Goal: Task Accomplishment & Management: Manage account settings

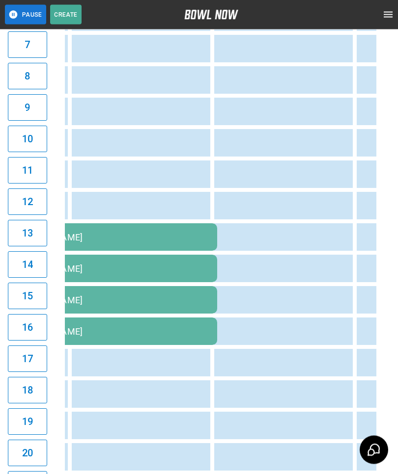
scroll to position [0, 830]
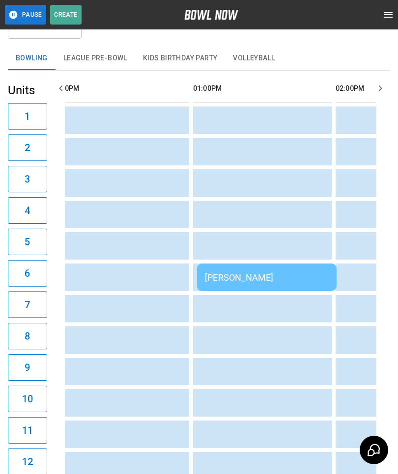
click at [253, 268] on td "[PERSON_NAME]" at bounding box center [266, 277] width 139 height 27
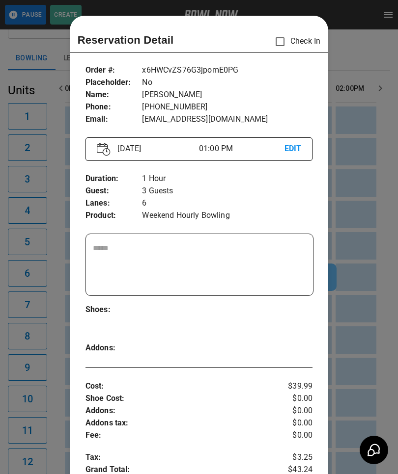
scroll to position [16, 0]
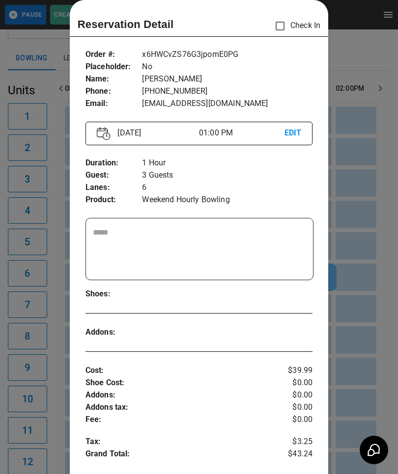
click at [357, 322] on div at bounding box center [199, 237] width 398 height 474
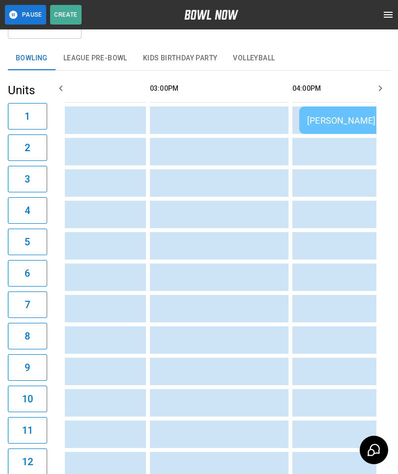
scroll to position [0, 828]
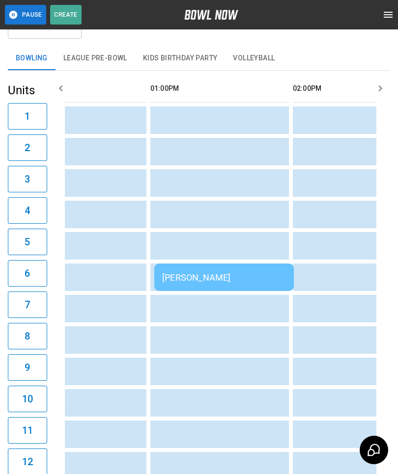
click at [183, 275] on div "[PERSON_NAME]" at bounding box center [224, 277] width 124 height 10
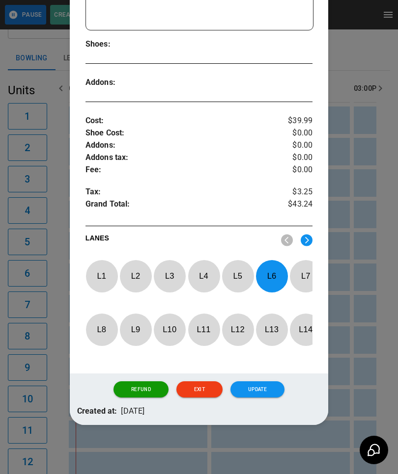
scroll to position [276, 0]
click at [268, 396] on button "Update" at bounding box center [257, 389] width 54 height 17
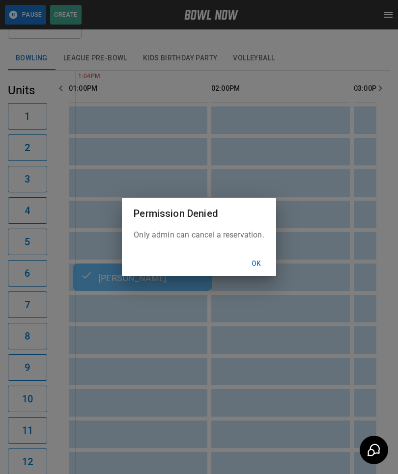
click at [269, 239] on div "Only admin can cancel a reservation." at bounding box center [199, 240] width 154 height 22
click at [257, 263] on button "Ok" at bounding box center [255, 264] width 31 height 18
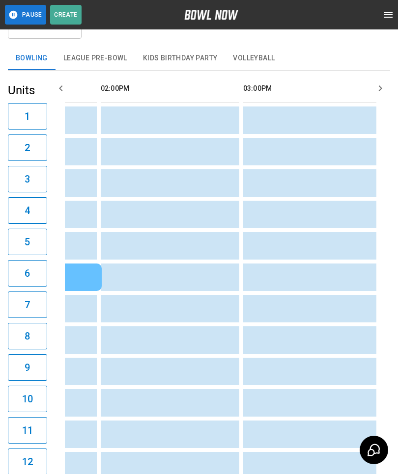
scroll to position [0, 681]
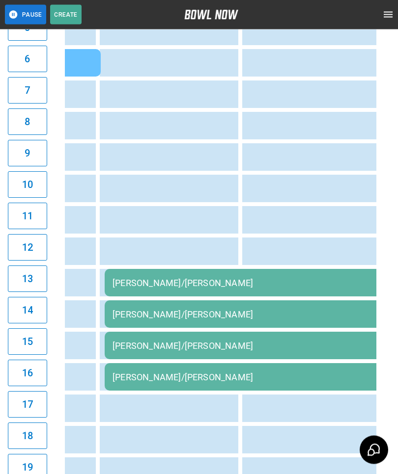
click at [227, 297] on td "[PERSON_NAME]/[PERSON_NAME]" at bounding box center [246, 282] width 283 height 27
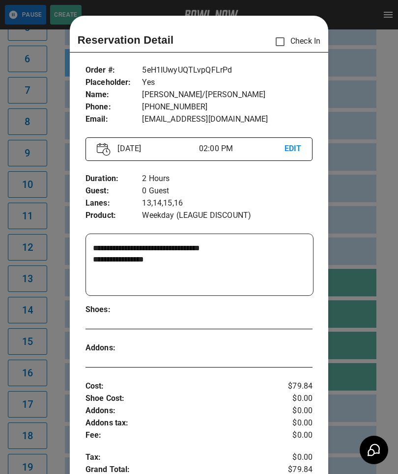
scroll to position [16, 0]
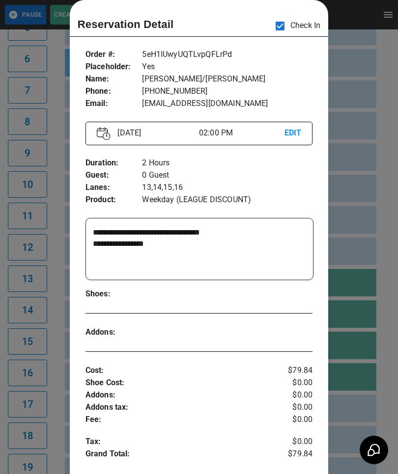
click at [369, 386] on div at bounding box center [199, 237] width 398 height 474
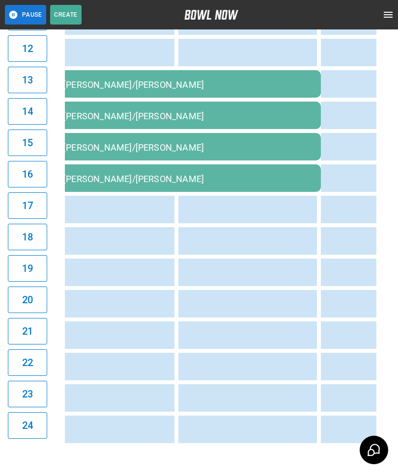
scroll to position [0, 762]
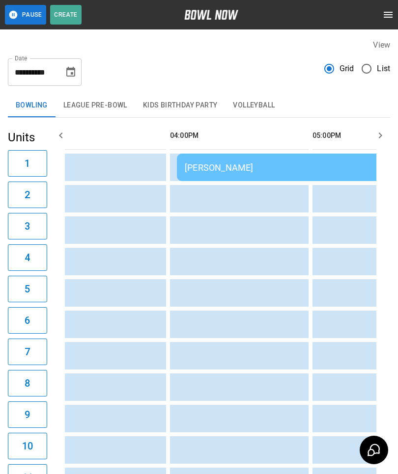
click at [249, 163] on div "[PERSON_NAME]" at bounding box center [318, 167] width 267 height 10
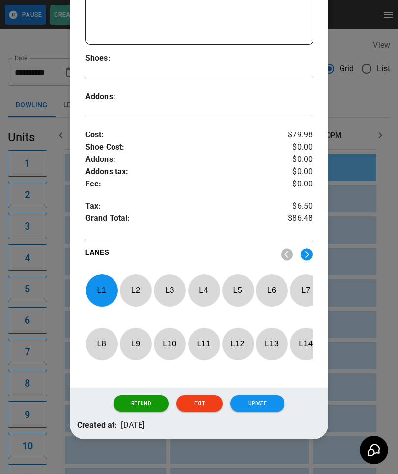
click at [100, 289] on p "L 1" at bounding box center [101, 290] width 32 height 23
click at [171, 287] on p "L 3" at bounding box center [169, 290] width 32 height 23
click at [250, 411] on button "Update" at bounding box center [257, 404] width 54 height 17
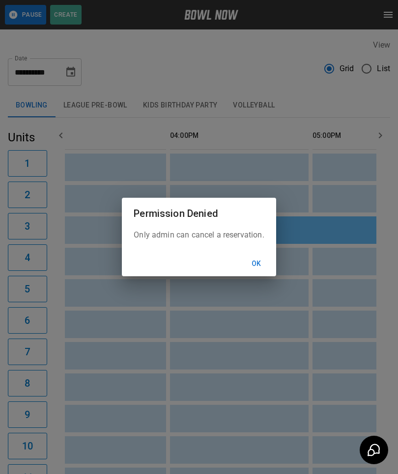
click at [265, 266] on button "Ok" at bounding box center [255, 264] width 31 height 18
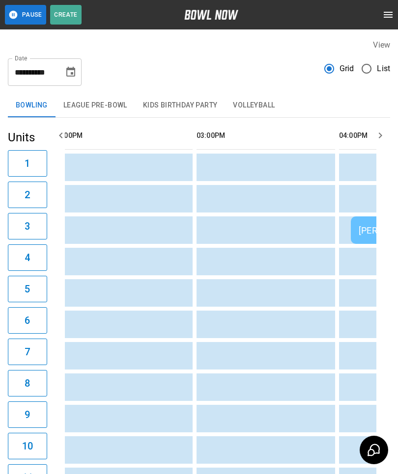
scroll to position [0, 695]
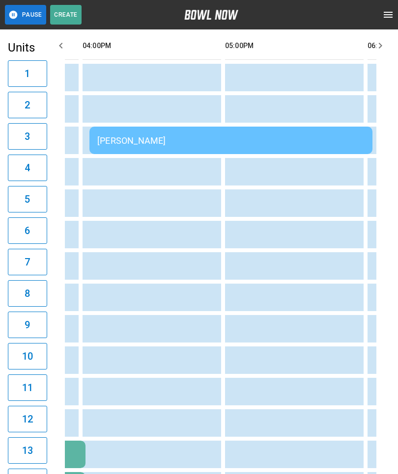
scroll to position [0, 992]
